Goal: Information Seeking & Learning: Compare options

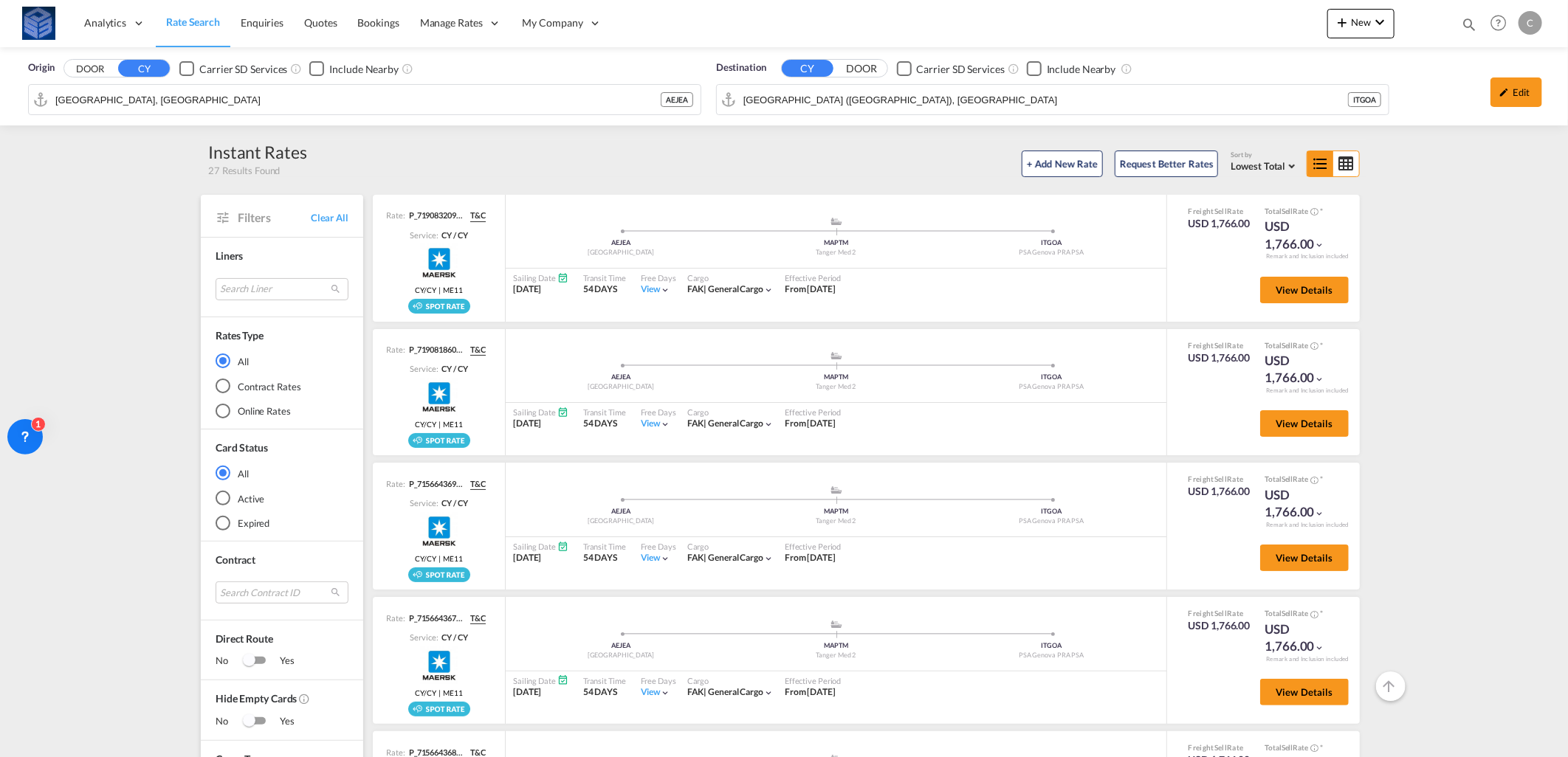
scroll to position [565, 0]
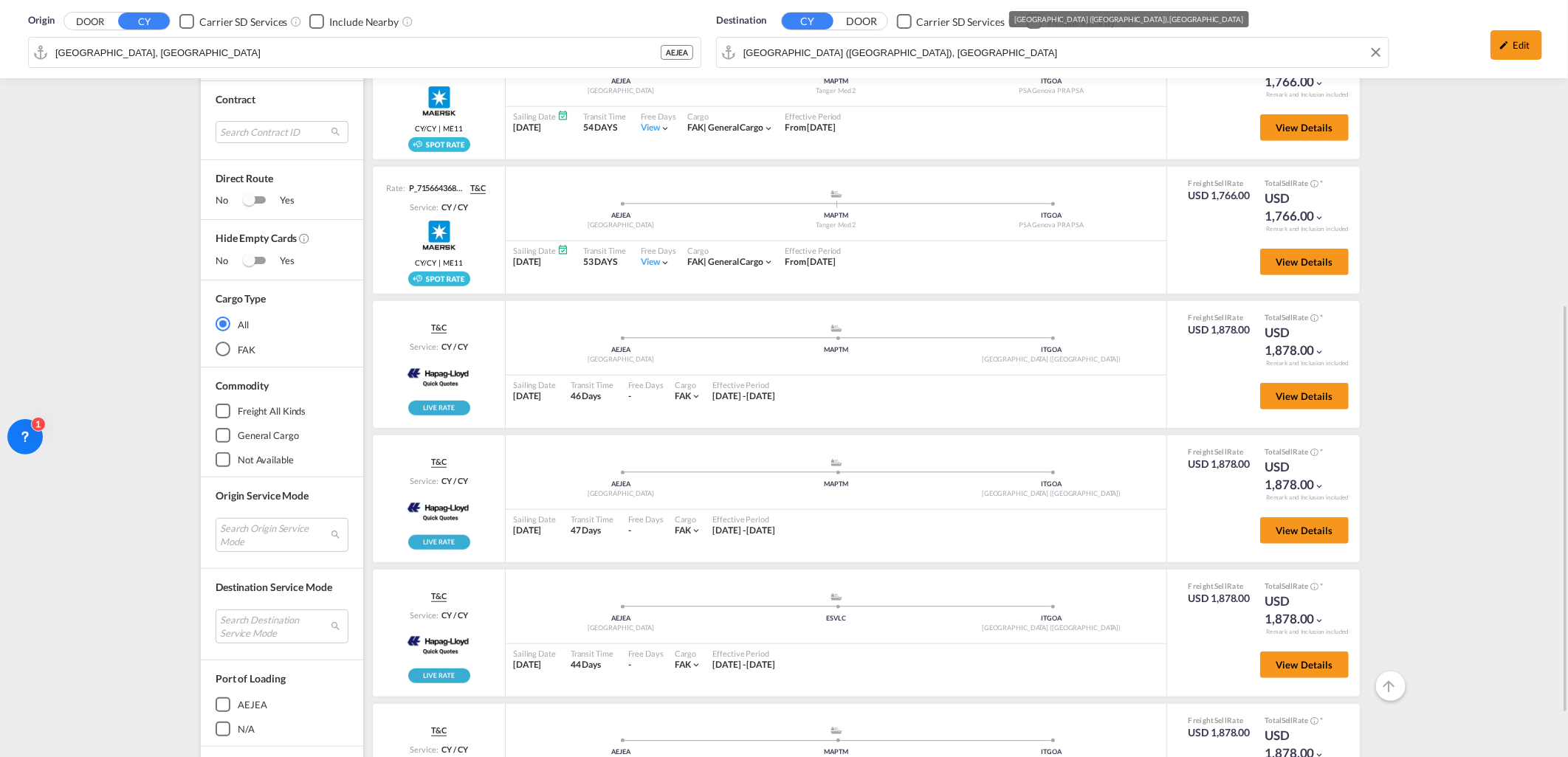
click at [819, 49] on div "Origin DOOR CY Carrier SD Services Include Nearby [GEOGRAPHIC_DATA], AEJEA AEJE…" at bounding box center [783, 39] width 1538 height 78
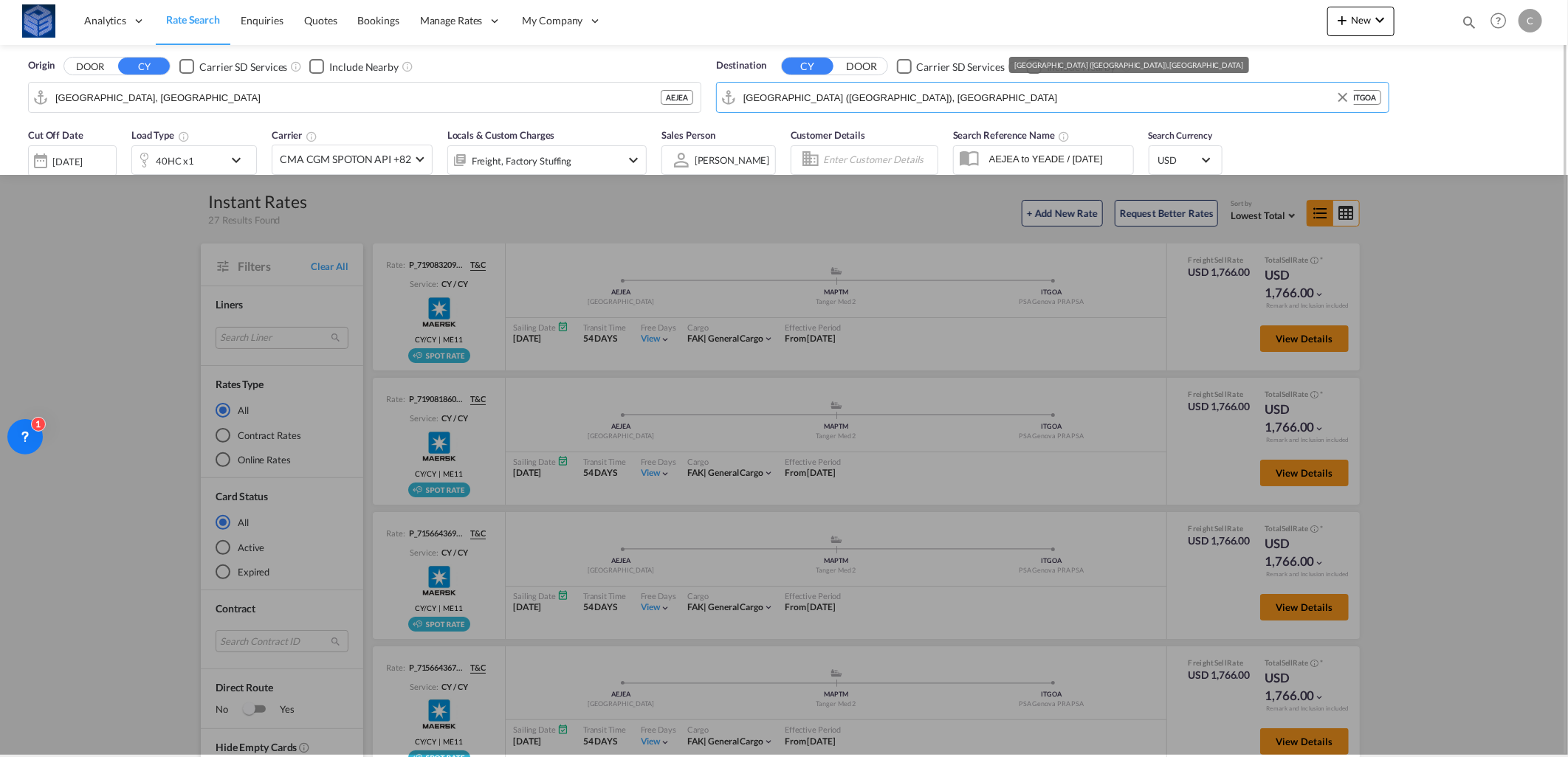
scroll to position [0, 0]
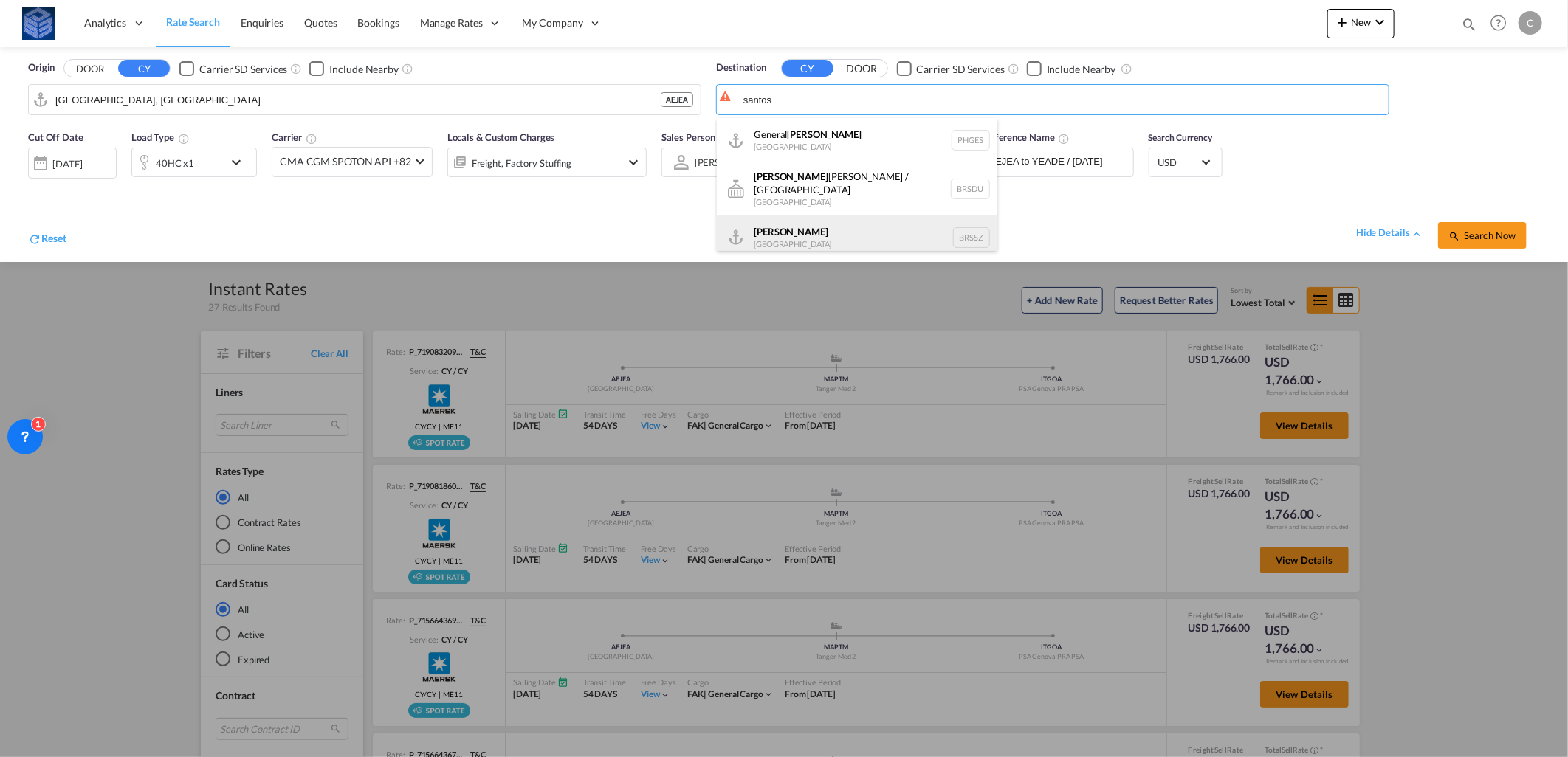
click at [823, 221] on div "[PERSON_NAME] [GEOGRAPHIC_DATA] BRSSZ" at bounding box center [856, 237] width 280 height 44
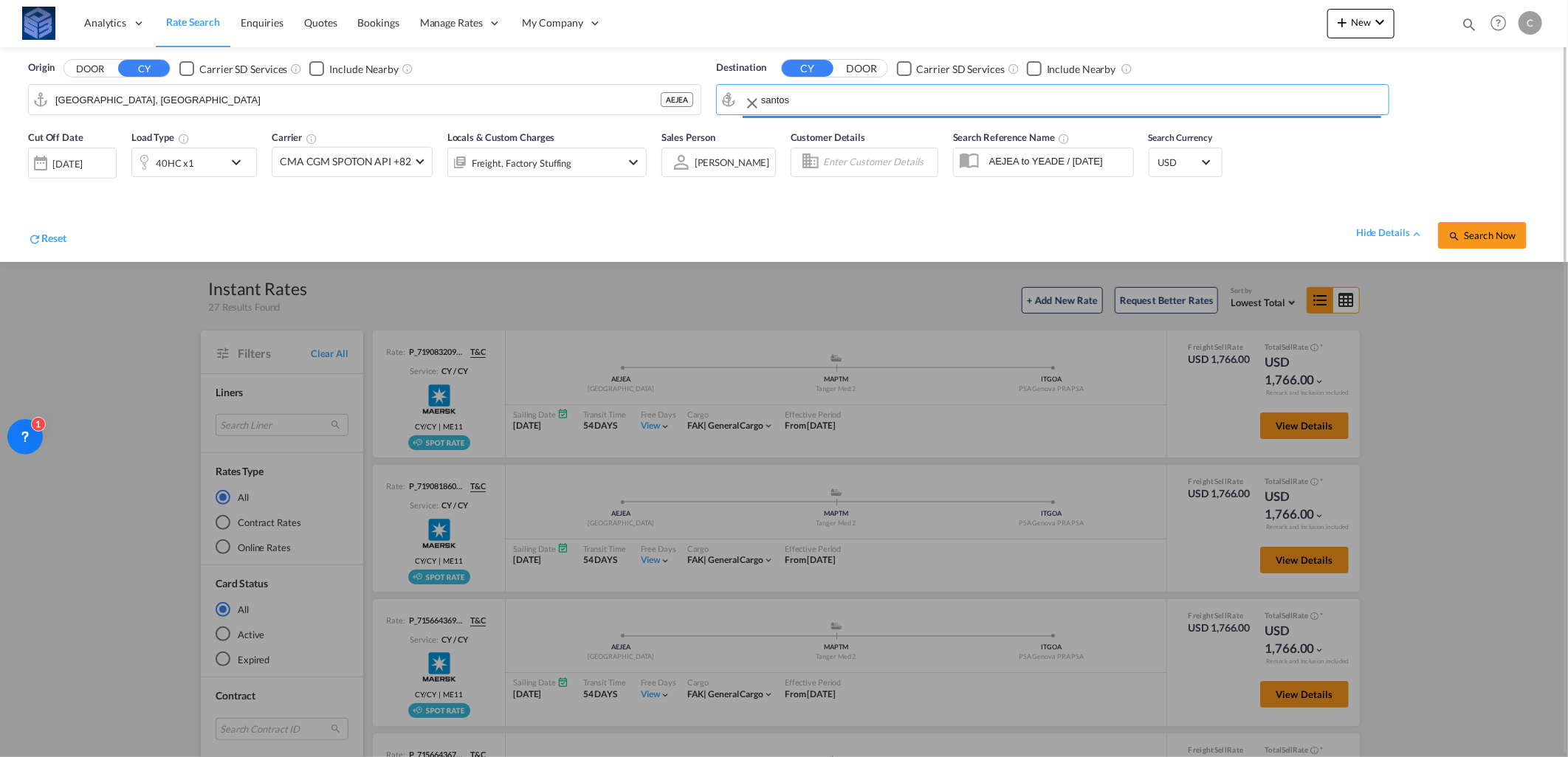
type input "Santos, BRSSZ"
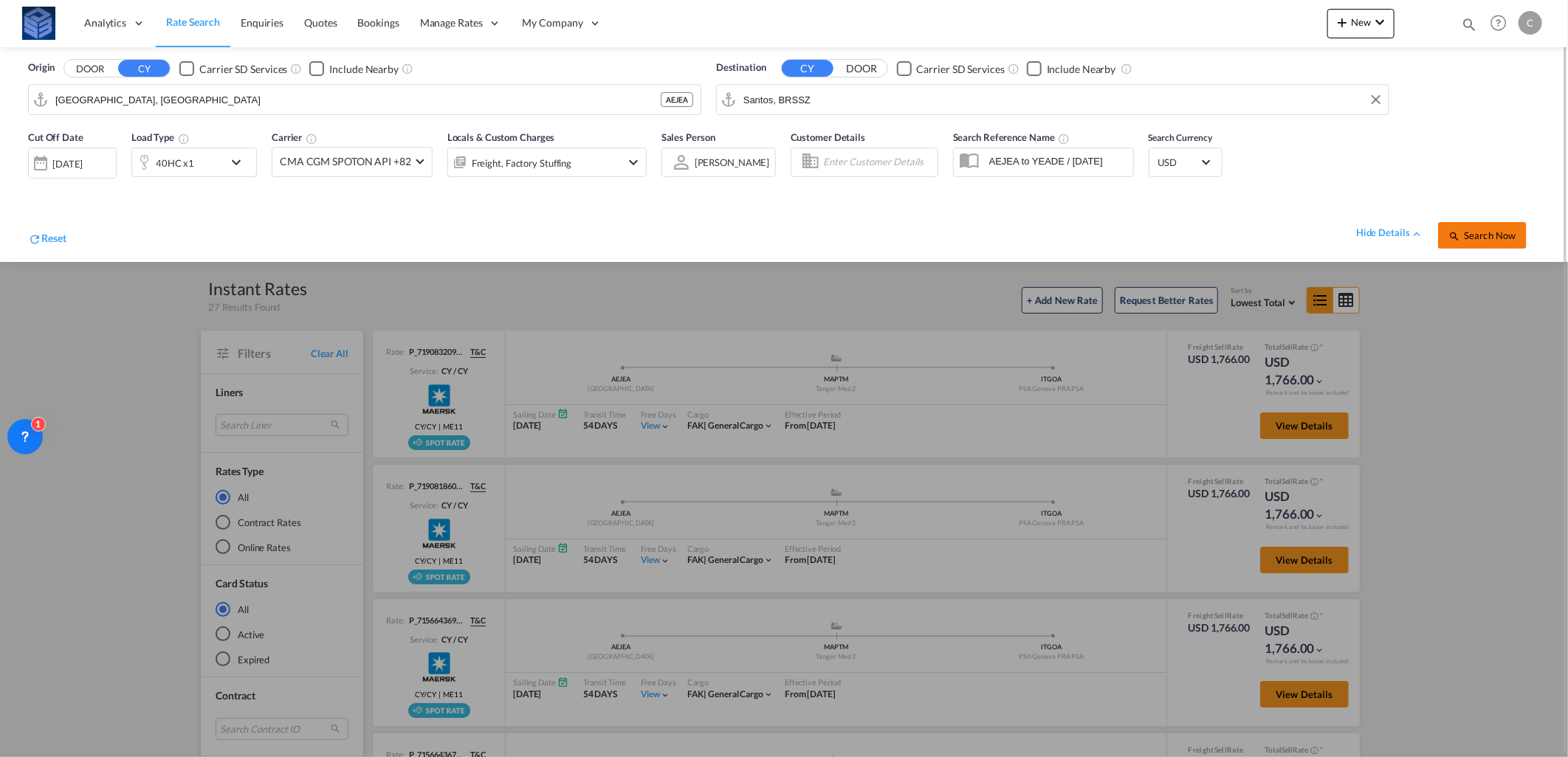
click at [1479, 244] on button "Search Now" at bounding box center [1482, 235] width 89 height 27
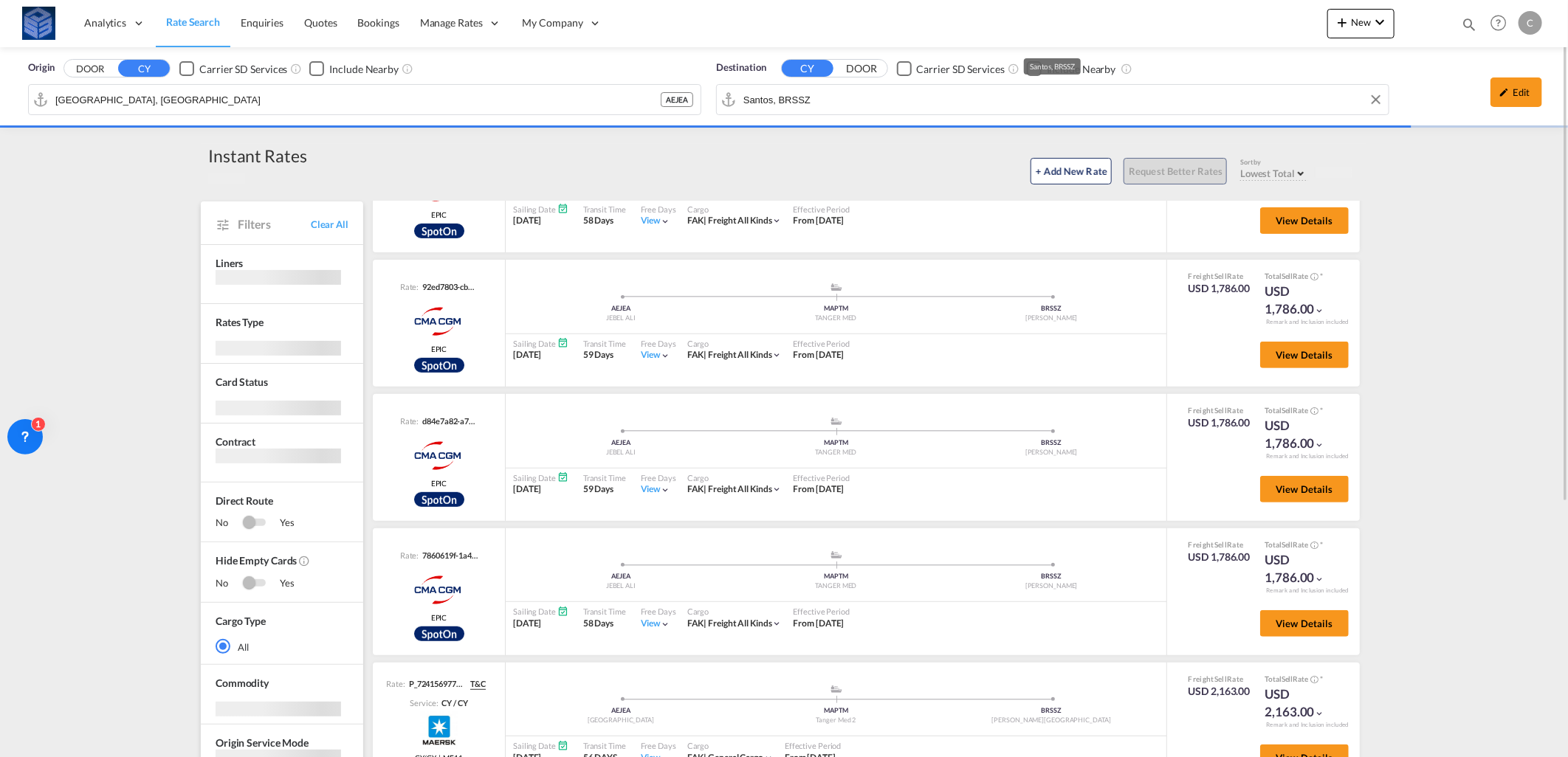
click at [922, 101] on input "Santos, BRSSZ" at bounding box center [1062, 100] width 638 height 23
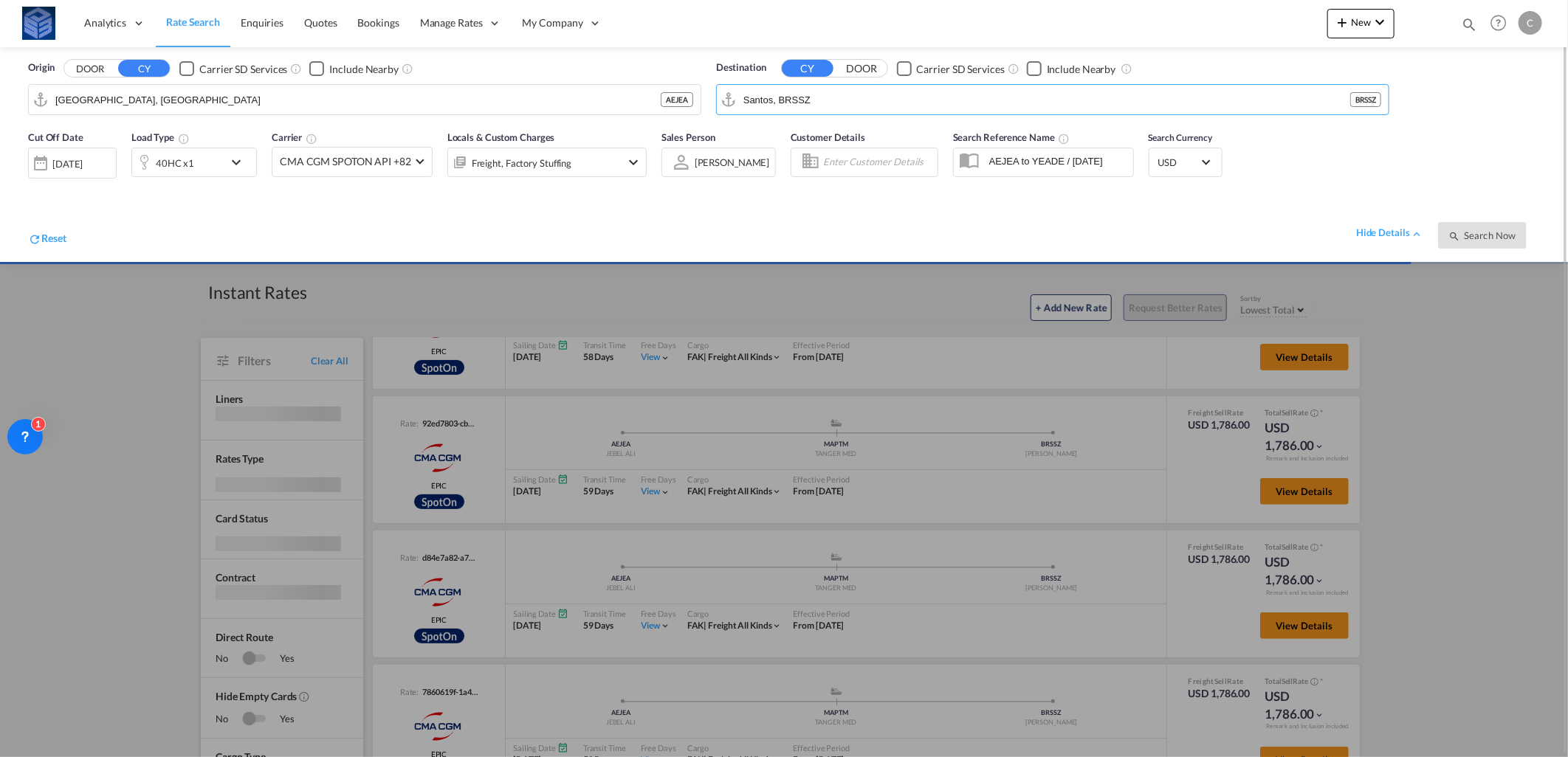
click at [1502, 462] on div at bounding box center [784, 378] width 1568 height 757
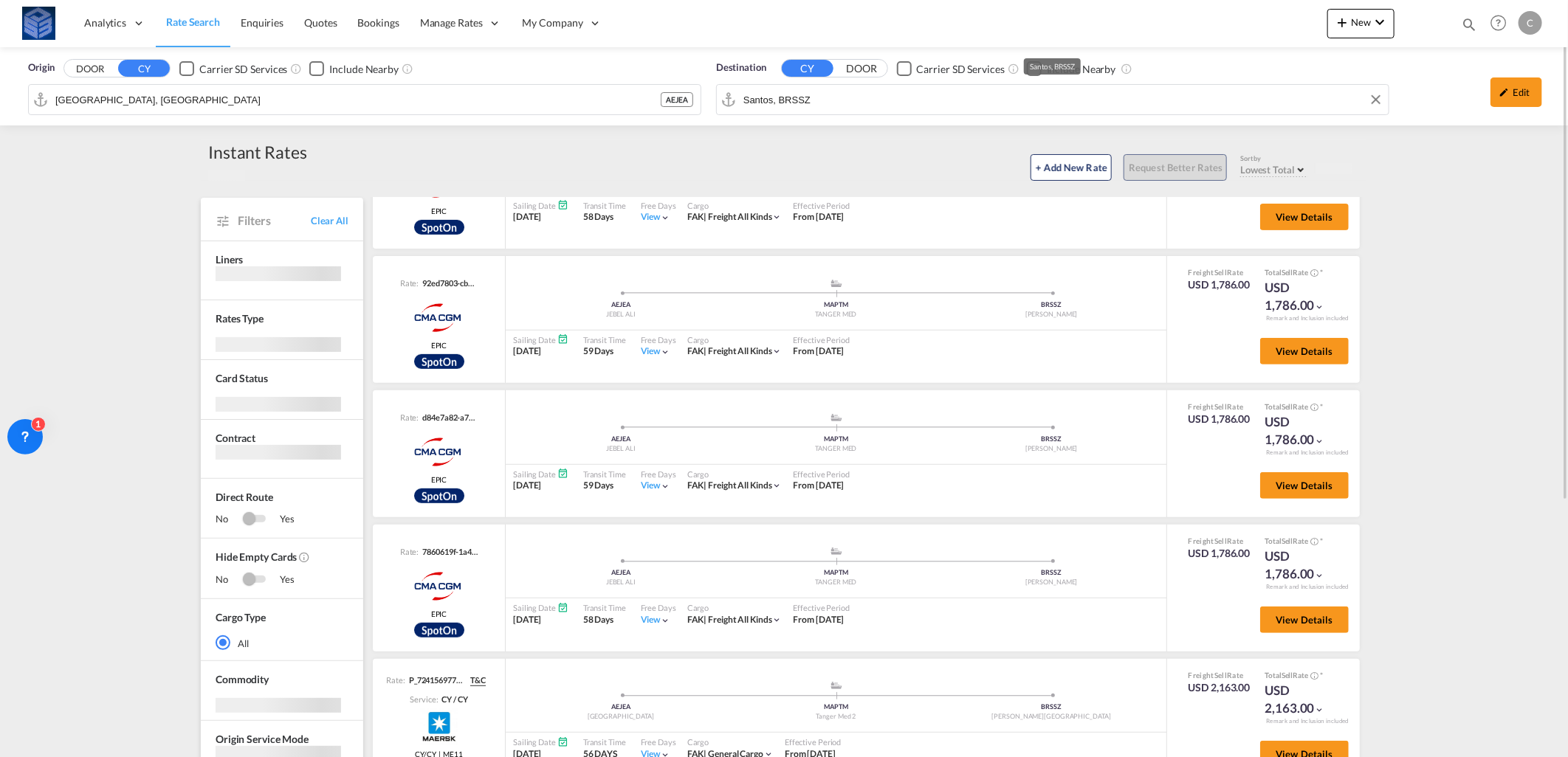
click at [858, 97] on input "Santos, BRSSZ" at bounding box center [1062, 100] width 638 height 23
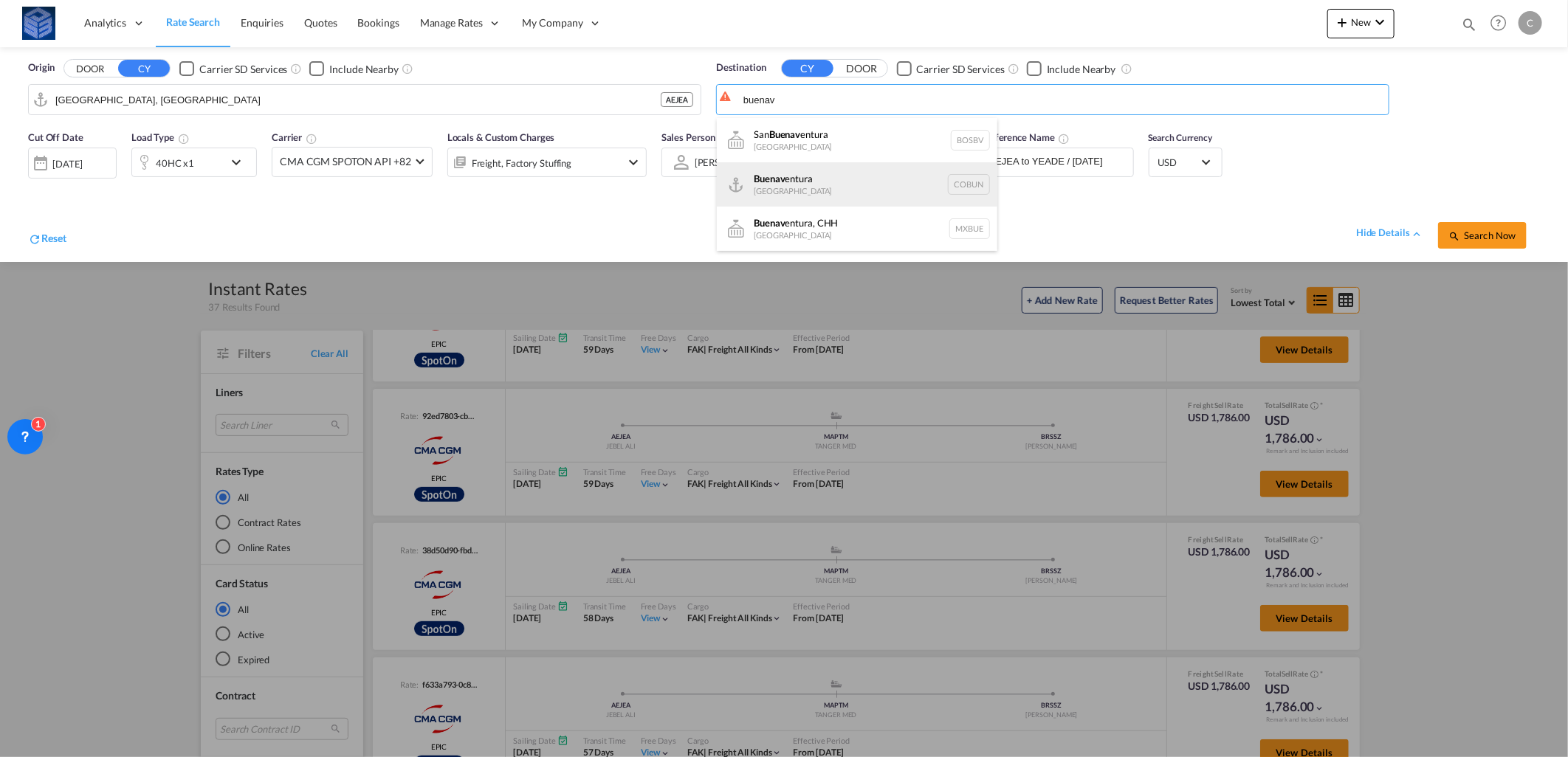
click at [791, 179] on div "Buenav entura [GEOGRAPHIC_DATA] [GEOGRAPHIC_DATA]" at bounding box center [856, 184] width 280 height 44
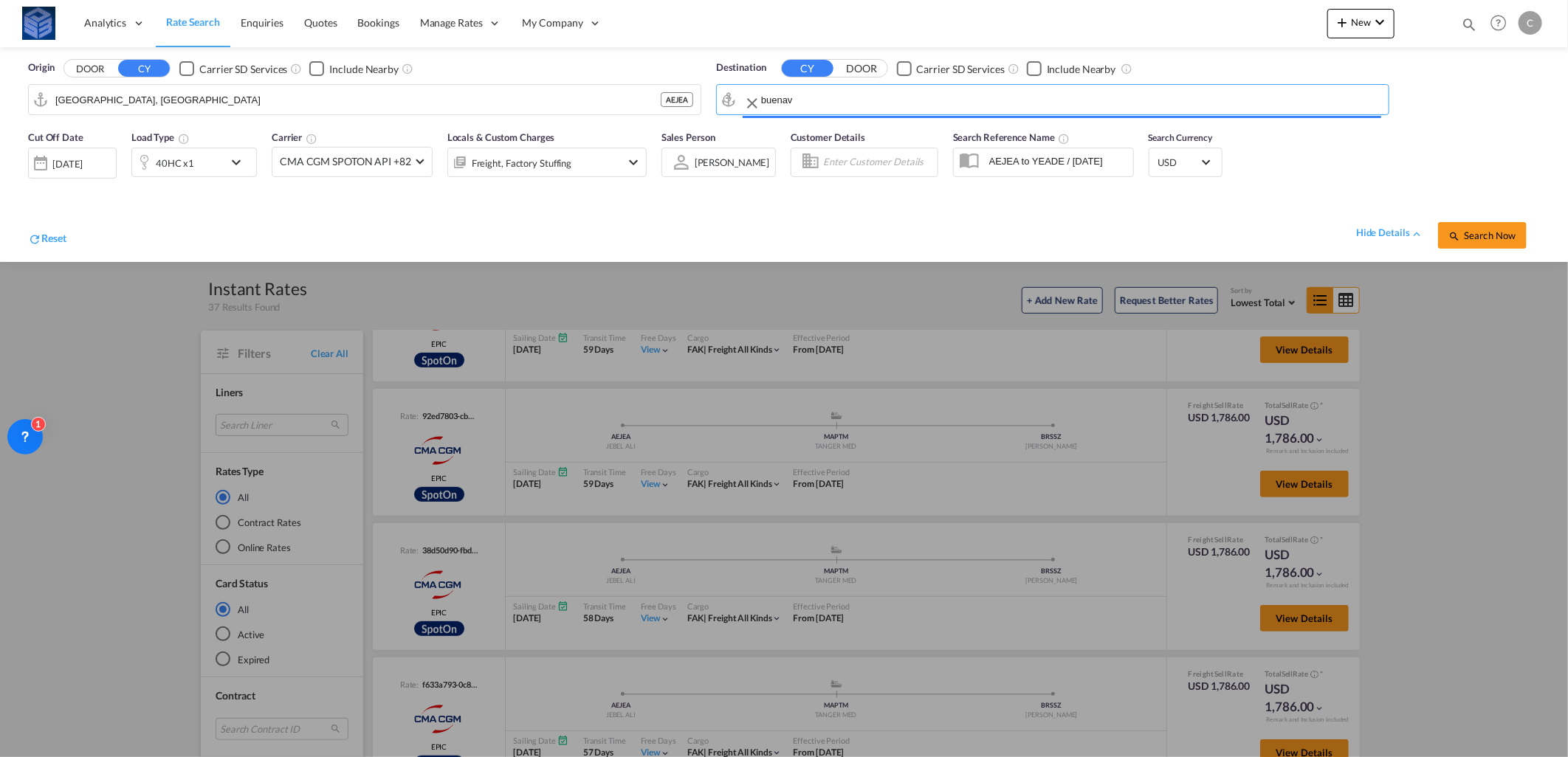
type input "Buenaventura, [GEOGRAPHIC_DATA]"
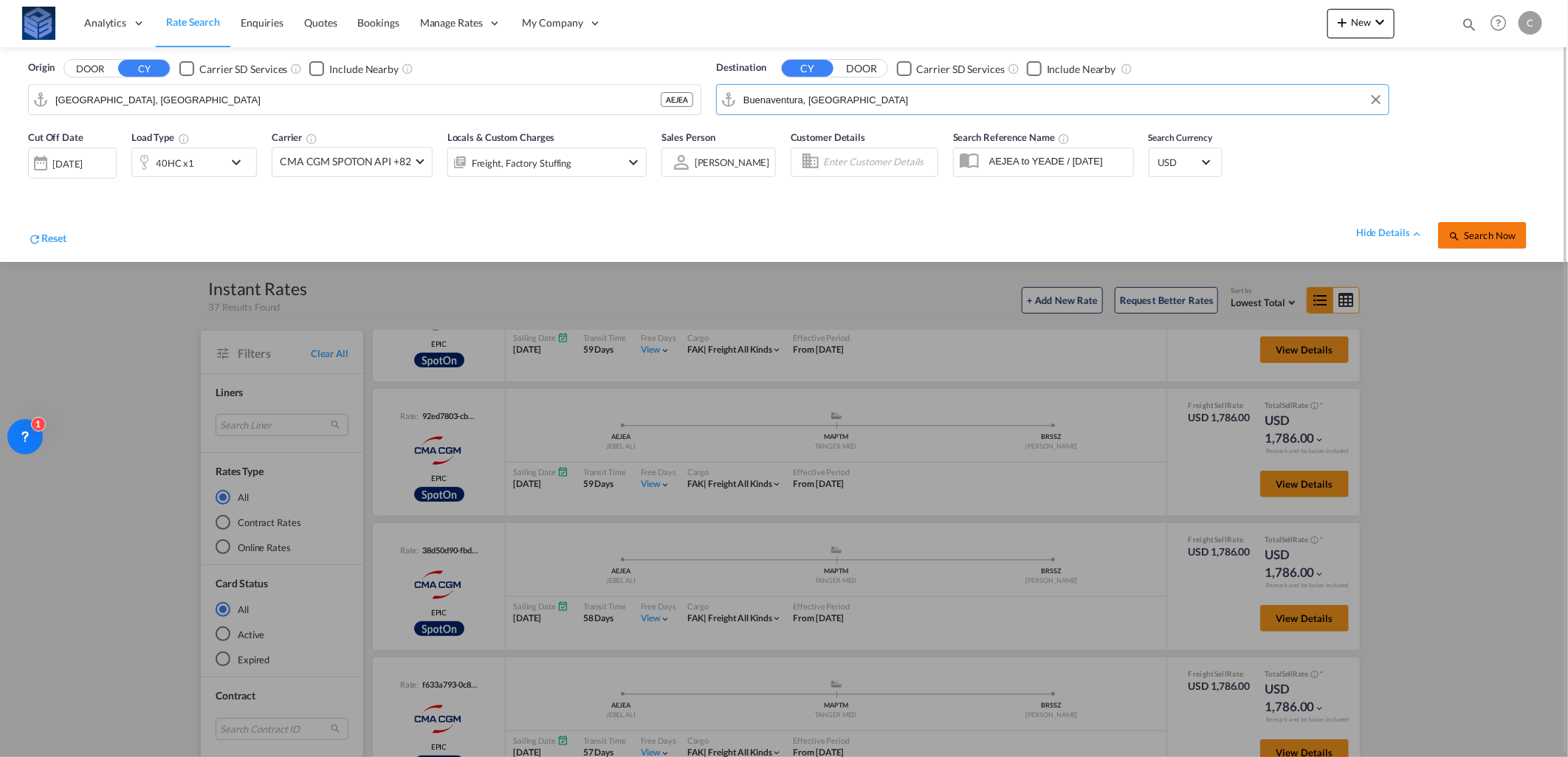
click at [1464, 231] on span "Search Now" at bounding box center [1481, 235] width 67 height 12
